Goal: Transaction & Acquisition: Book appointment/travel/reservation

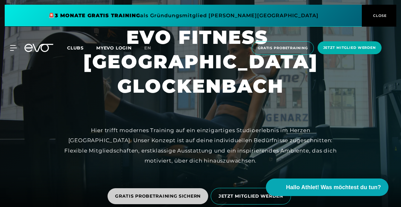
click at [182, 193] on span "GRATIS PROBETRAINING SICHERN" at bounding box center [158, 196] width 86 height 7
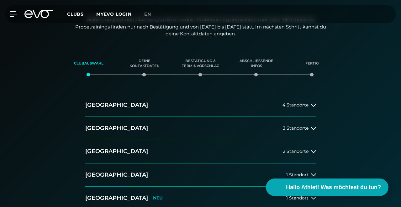
scroll to position [112, 0]
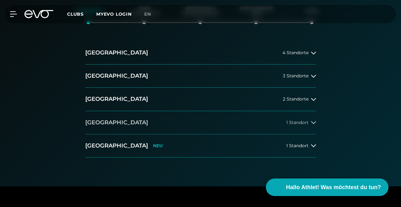
click at [99, 126] on button "[GEOGRAPHIC_DATA] 1 Standort" at bounding box center [200, 122] width 231 height 23
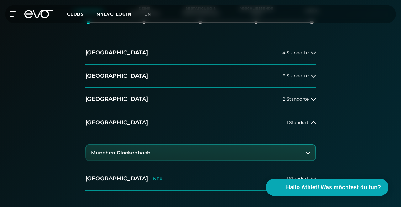
click at [121, 150] on h3 "München Glockenbach" at bounding box center [121, 153] width 60 height 6
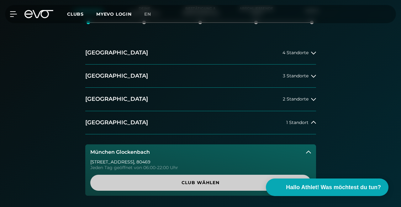
click at [166, 177] on span "Club wählen" at bounding box center [200, 183] width 221 height 16
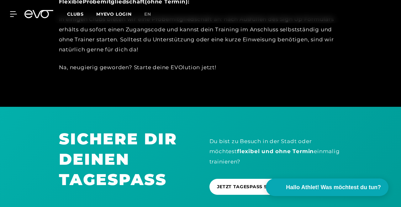
scroll to position [604, 0]
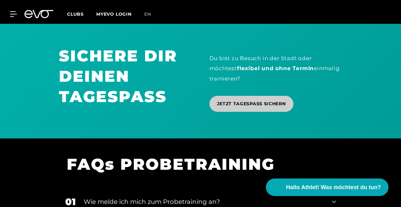
click at [239, 101] on span "JETZT TAGESPASS SICHERN" at bounding box center [251, 104] width 69 height 7
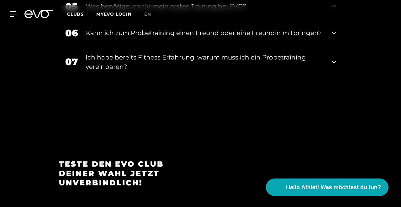
scroll to position [883, 0]
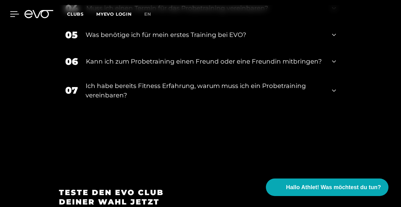
click at [13, 16] on icon at bounding box center [14, 14] width 9 height 5
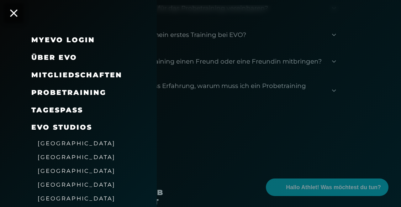
click at [63, 183] on span "[GEOGRAPHIC_DATA]" at bounding box center [77, 184] width 78 height 7
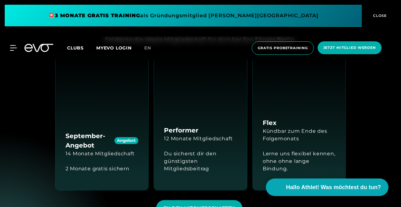
scroll to position [623, 0]
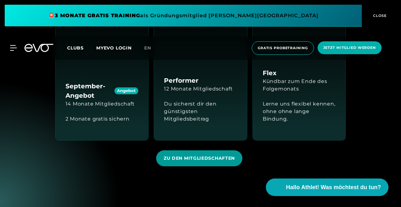
click at [191, 155] on span "ZU DEN MITGLIEDSCHAFTEN" at bounding box center [199, 158] width 71 height 7
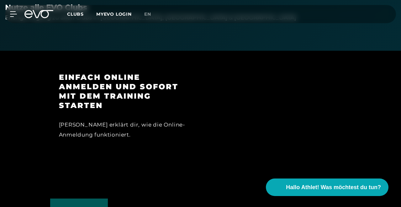
scroll to position [874, 0]
